Goal: Task Accomplishment & Management: Use online tool/utility

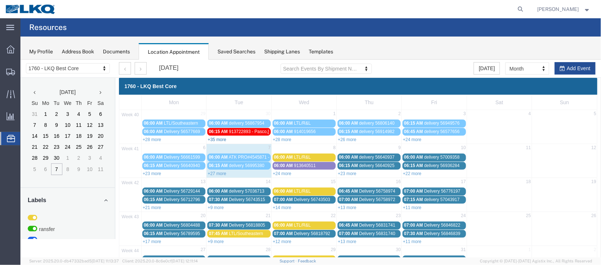
click at [222, 136] on link "+35 more" at bounding box center [216, 138] width 19 height 5
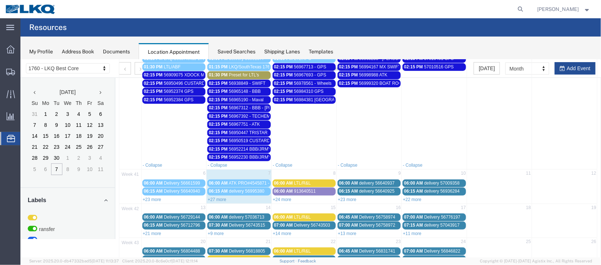
scroll to position [273, 0]
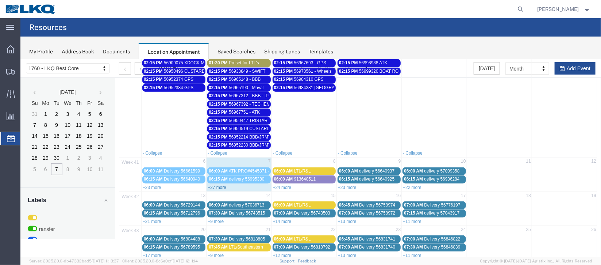
click at [220, 184] on link "+27 more" at bounding box center [216, 186] width 19 height 5
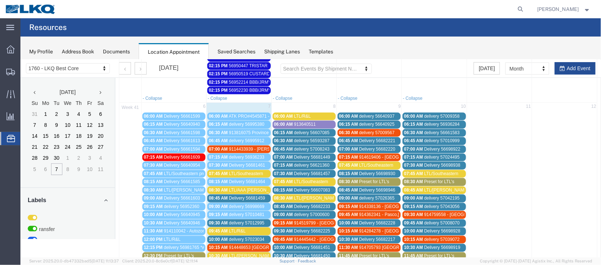
scroll to position [383, 0]
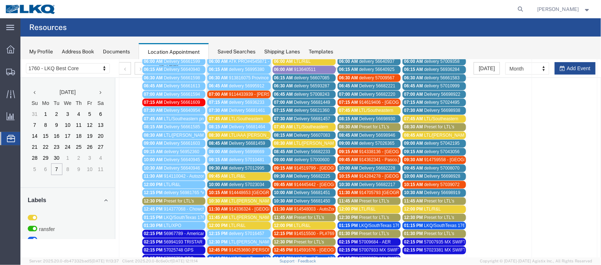
click at [258, 181] on span "delivery 57023034" at bounding box center [245, 183] width 35 height 5
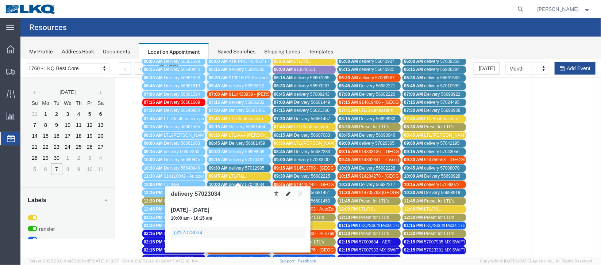
click at [287, 192] on icon at bounding box center [288, 192] width 4 height 5
select select "100"
select select "1"
select select
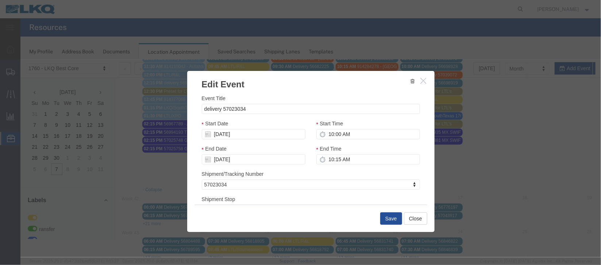
scroll to position [93, 0]
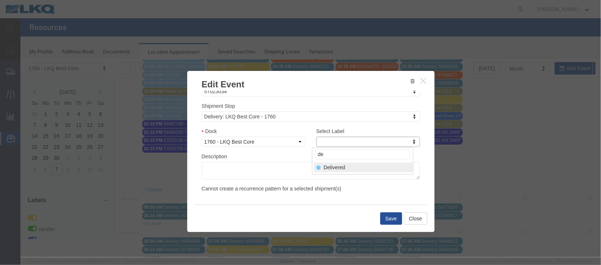
type input "de"
select select "40"
click at [392, 216] on button "Save" at bounding box center [391, 218] width 22 height 12
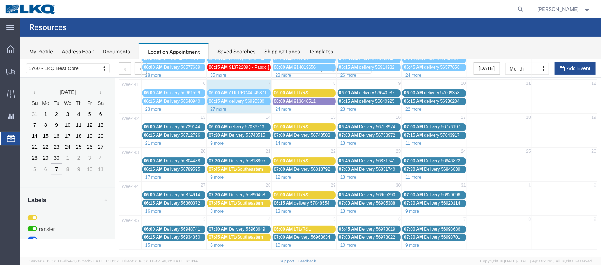
scroll to position [0, 0]
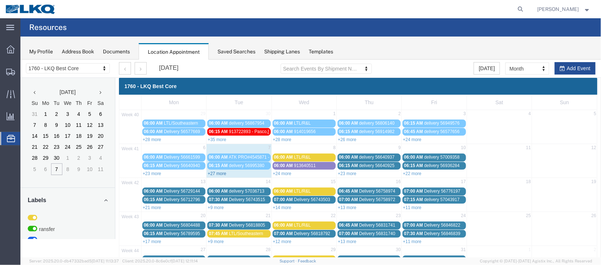
click at [221, 173] on link "+27 more" at bounding box center [216, 172] width 19 height 5
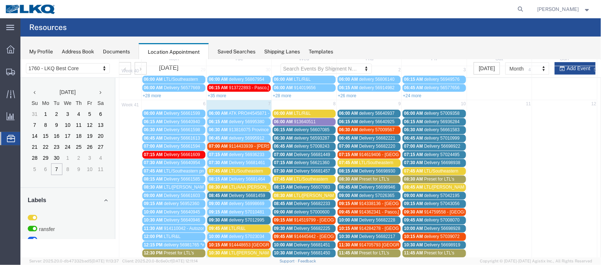
scroll to position [109, 0]
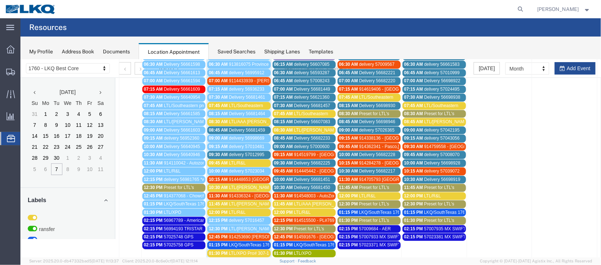
click at [247, 193] on span "914336324 - [GEOGRAPHIC_DATA],[GEOGRAPHIC_DATA] - [PERSON_NAME]" at bounding box center [306, 195] width 157 height 5
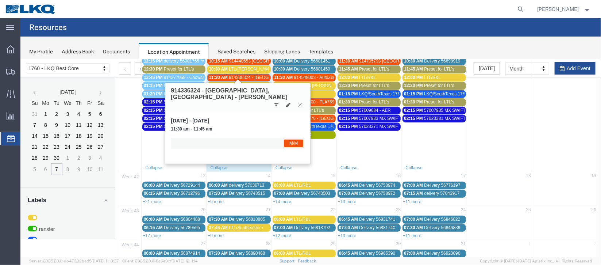
scroll to position [164, 0]
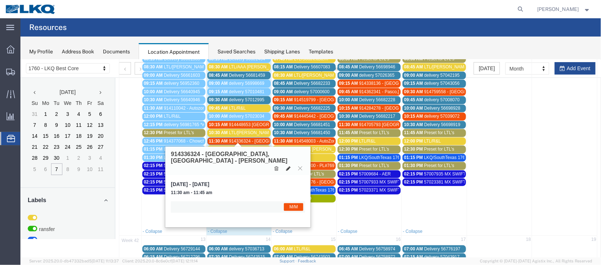
click at [288, 165] on icon at bounding box center [288, 167] width 4 height 5
select select "1"
select select "24"
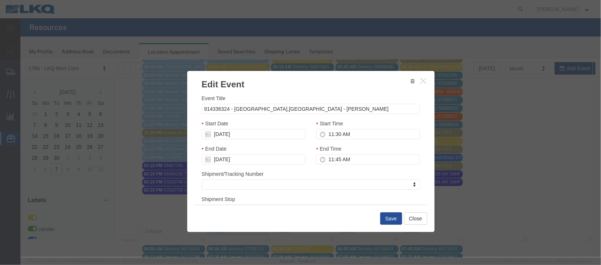
scroll to position [89, 0]
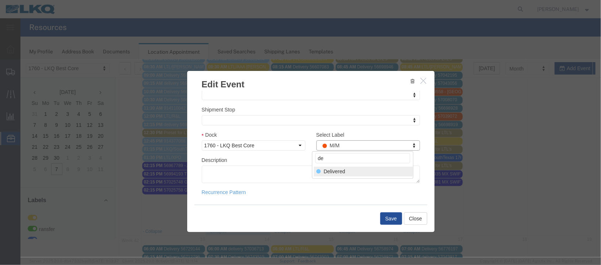
type input "de"
select select "40"
click at [387, 217] on button "Save" at bounding box center [391, 218] width 22 height 12
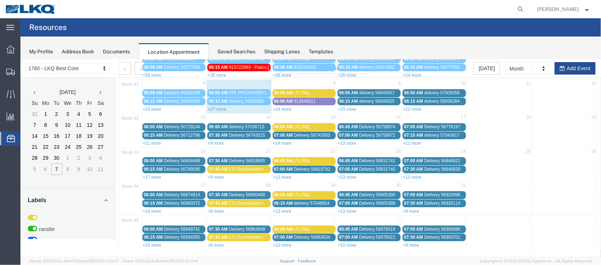
scroll to position [0, 0]
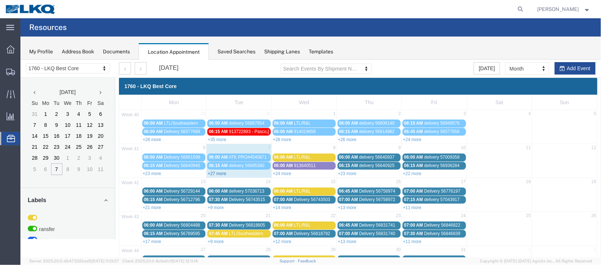
click at [221, 173] on link "+27 more" at bounding box center [216, 172] width 19 height 5
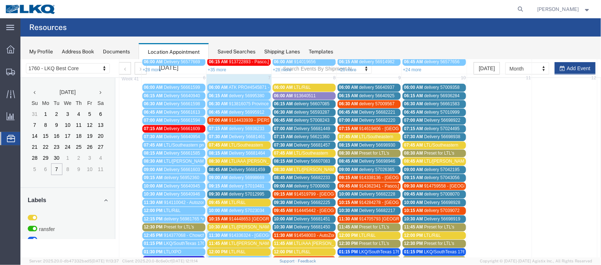
scroll to position [54, 0]
